Goal: Task Accomplishment & Management: Use online tool/utility

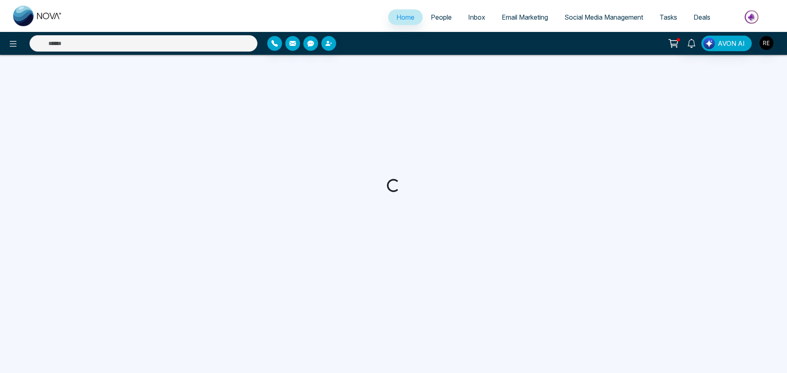
select select "*"
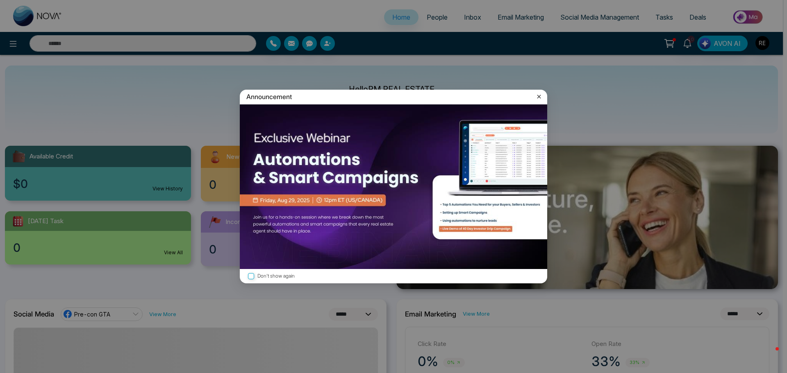
click at [537, 97] on icon at bounding box center [539, 97] width 8 height 8
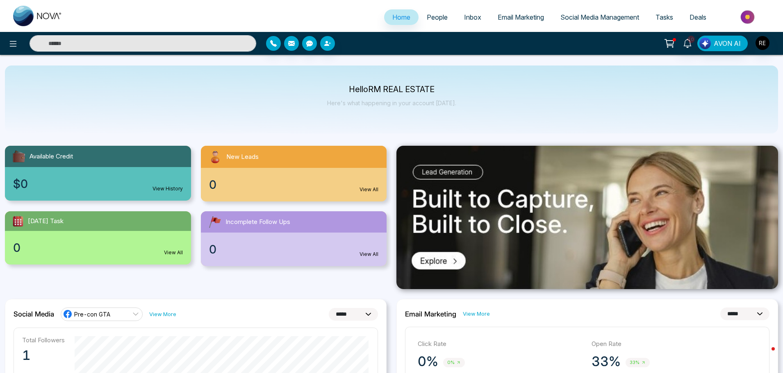
click at [568, 20] on span "Social Media Management" at bounding box center [599, 17] width 79 height 8
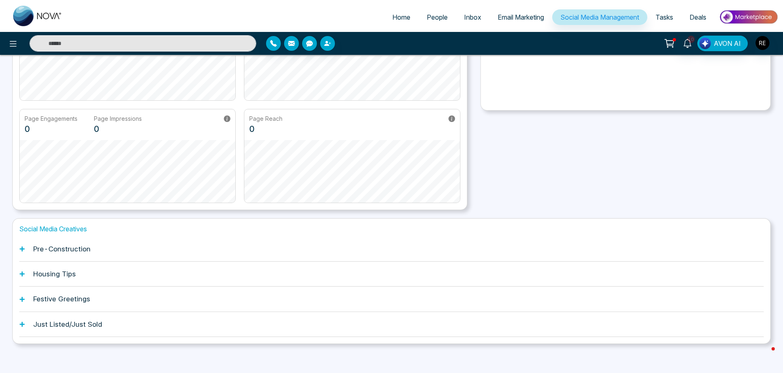
scroll to position [128, 0]
click at [23, 243] on icon at bounding box center [22, 246] width 6 height 6
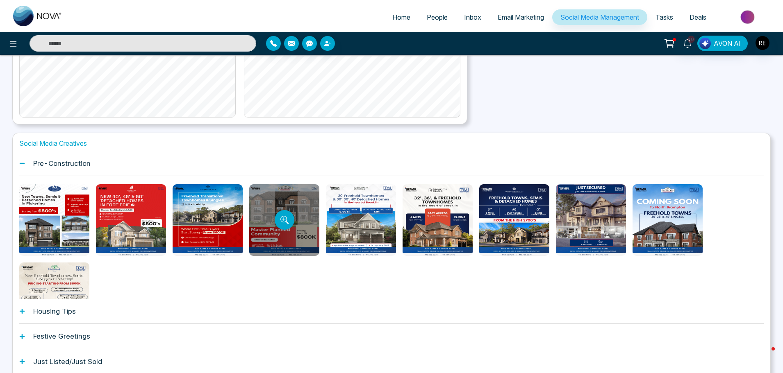
scroll to position [43, 0]
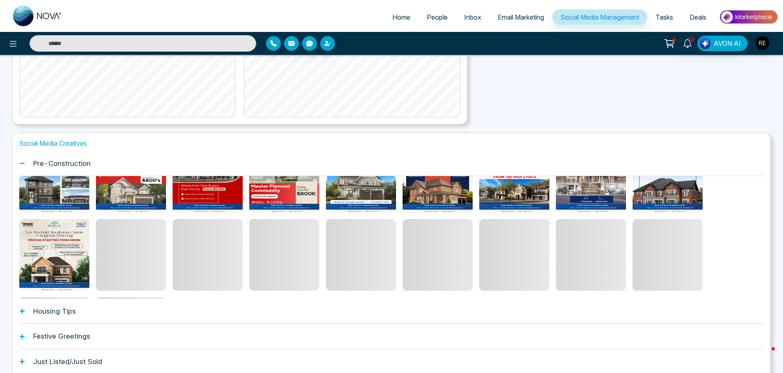
click at [23, 314] on icon at bounding box center [22, 312] width 6 height 6
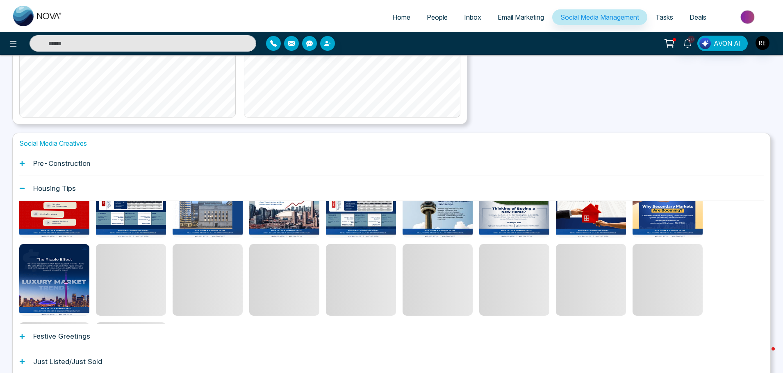
click at [20, 338] on icon at bounding box center [22, 337] width 6 height 6
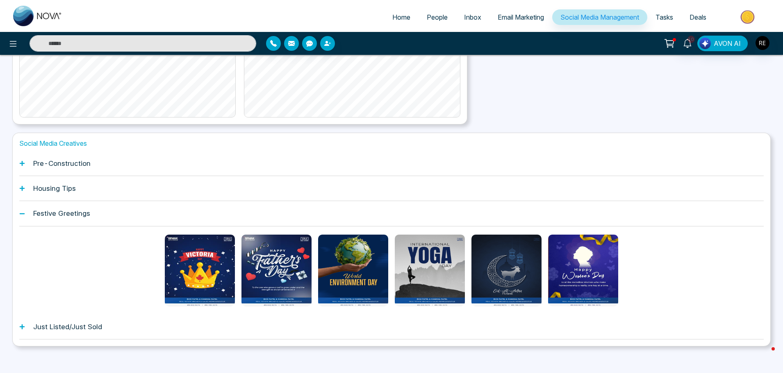
scroll to position [216, 0]
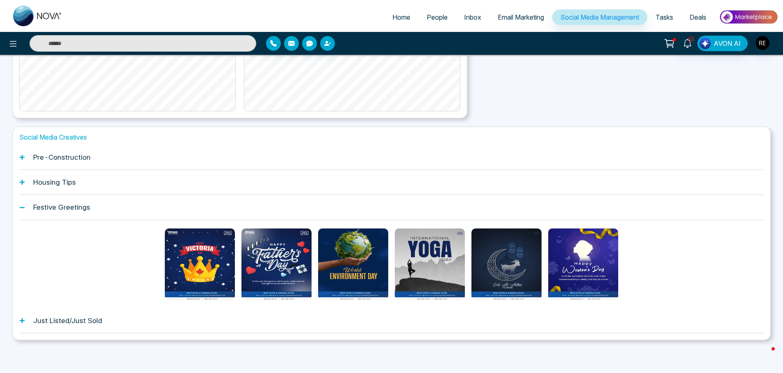
click at [20, 321] on icon at bounding box center [22, 320] width 5 height 5
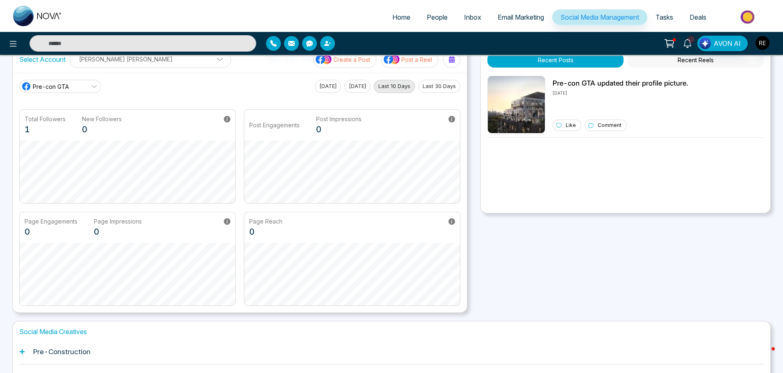
scroll to position [0, 0]
